Goal: Task Accomplishment & Management: Use online tool/utility

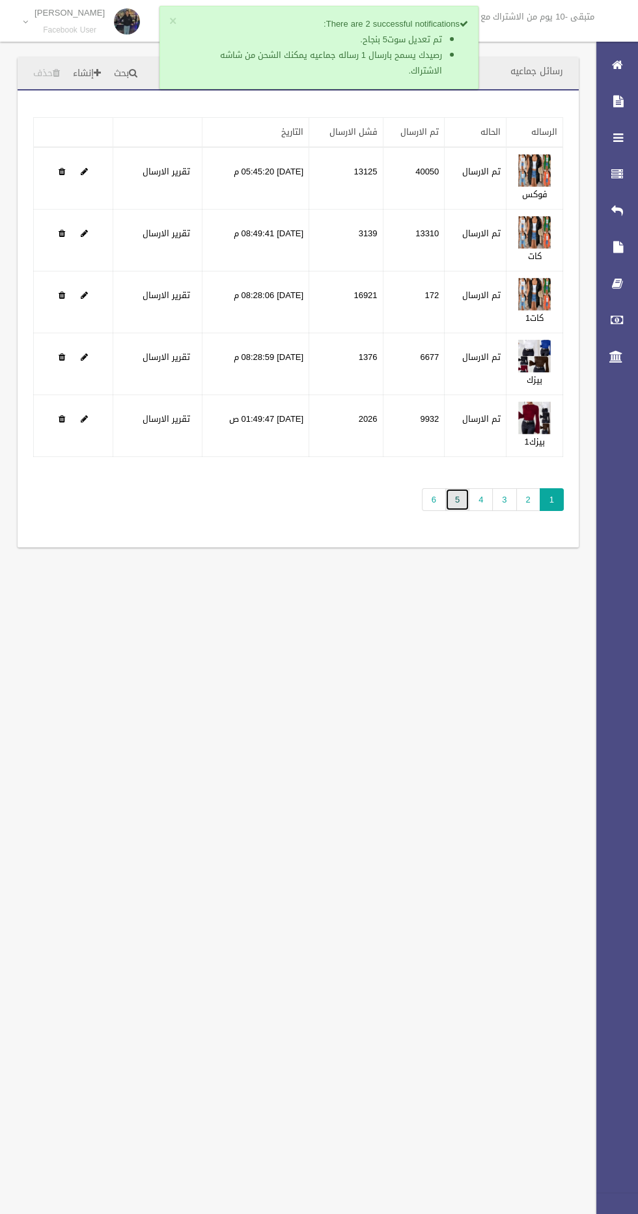
click at [458, 499] on link "5" at bounding box center [457, 499] width 24 height 23
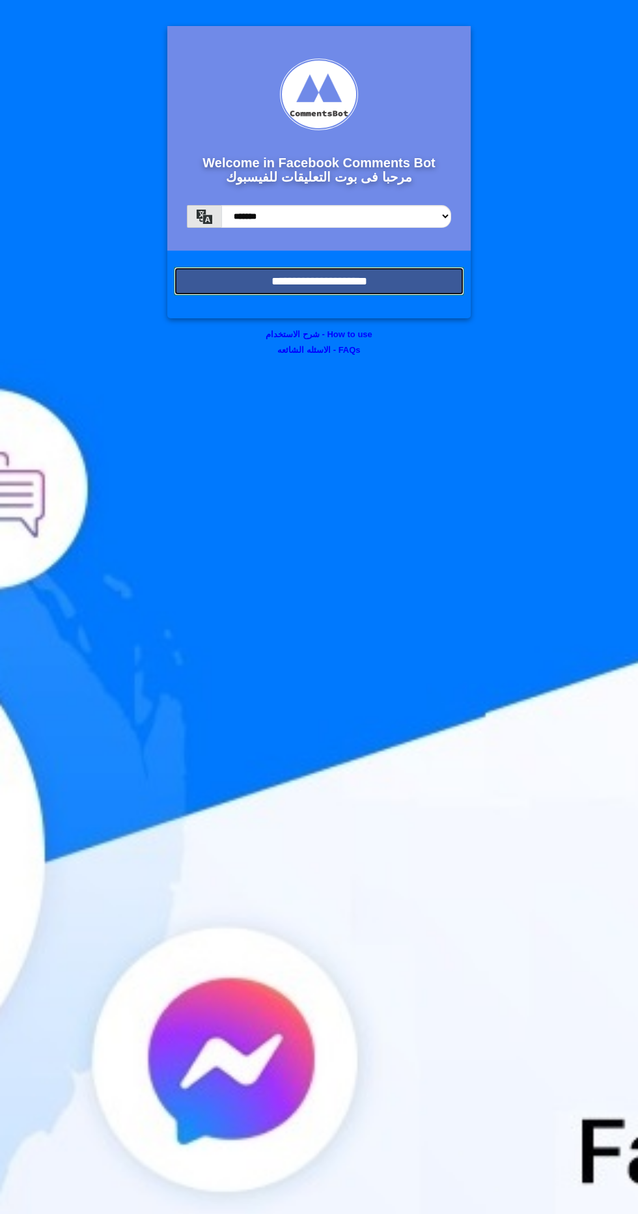
click at [411, 281] on input "**********" at bounding box center [319, 281] width 290 height 29
click at [426, 277] on input "**********" at bounding box center [319, 281] width 290 height 29
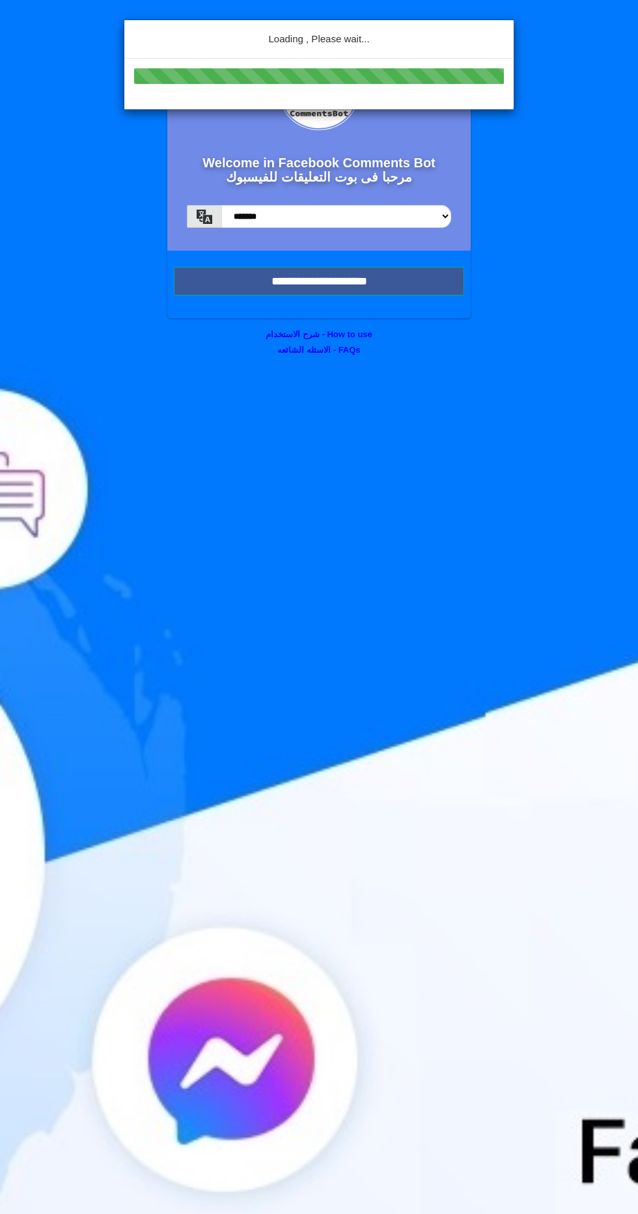
click at [433, 281] on div "Loading , Please wait..." at bounding box center [319, 607] width 638 height 1214
